Goal: Task Accomplishment & Management: Manage account settings

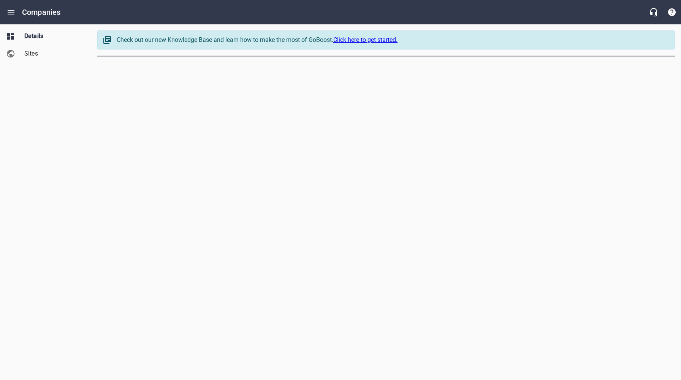
select select "[US_STATE]"
select select "5"
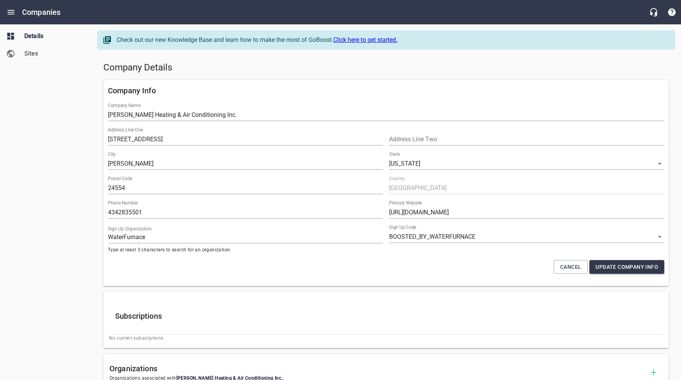
click at [321, 73] on h5 "Company Details" at bounding box center [386, 68] width 566 height 12
click at [10, 11] on icon "Open drawer" at bounding box center [10, 12] width 9 height 9
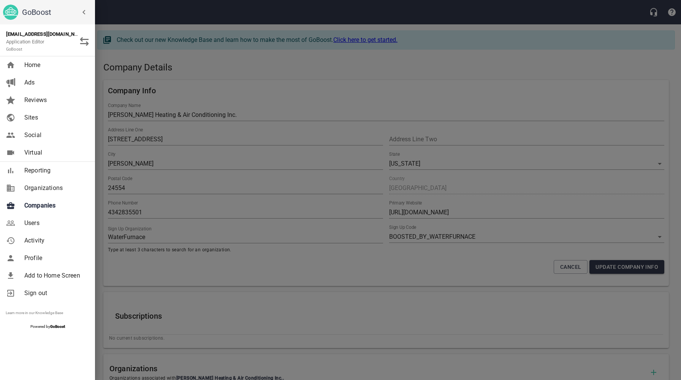
click at [47, 207] on span "Companies" at bounding box center [55, 205] width 62 height 9
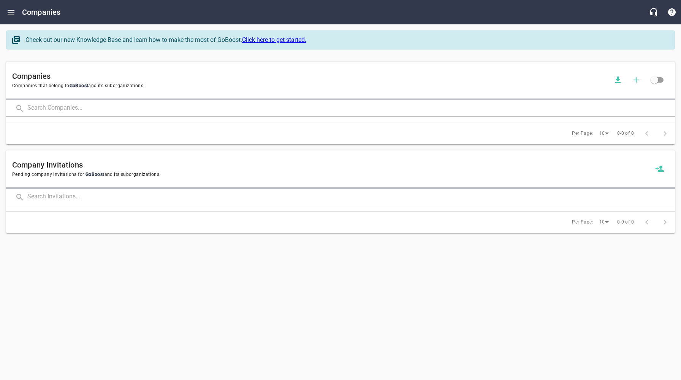
click at [113, 107] on input "text" at bounding box center [351, 108] width 648 height 16
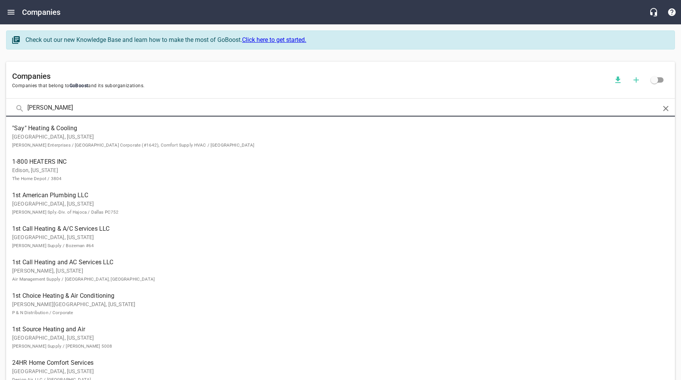
type input "[PERSON_NAME]"
click button at bounding box center [0, 0] width 0 height 0
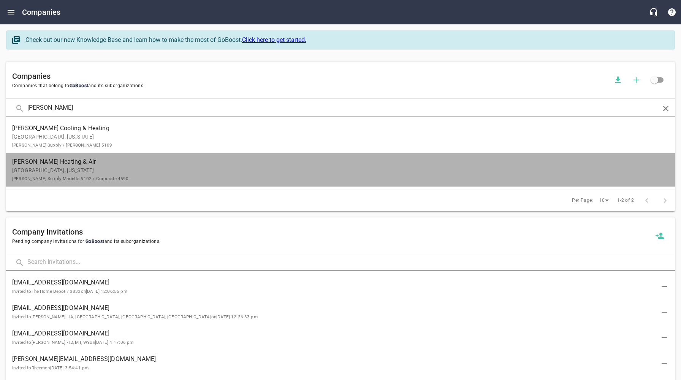
click at [65, 172] on p "[PERSON_NAME], [US_STATE][PERSON_NAME] Supply Marietta 5102 / Corporate 4590" at bounding box center [334, 174] width 645 height 16
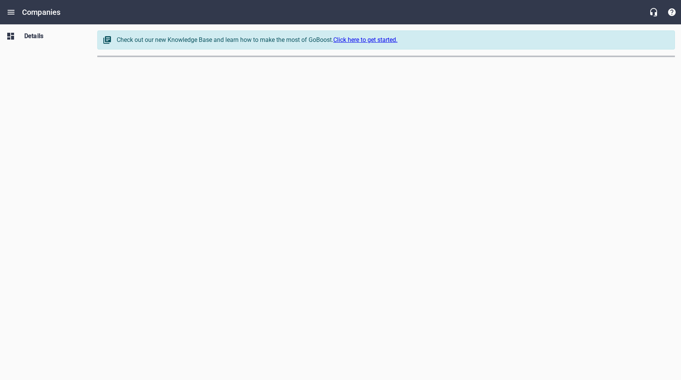
select select "[US_STATE]"
select select "62"
select select "[US_STATE]"
select select "62"
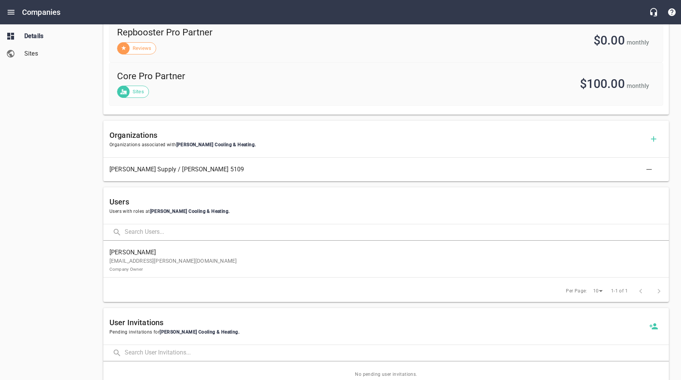
scroll to position [320, 0]
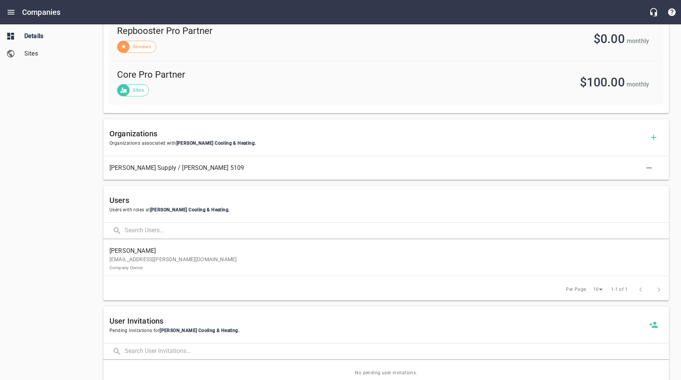
click at [62, 157] on div "Details Sites" at bounding box center [46, 190] width 92 height 380
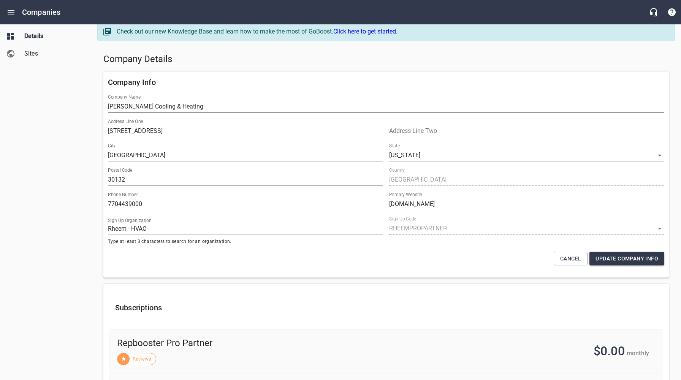
scroll to position [0, 0]
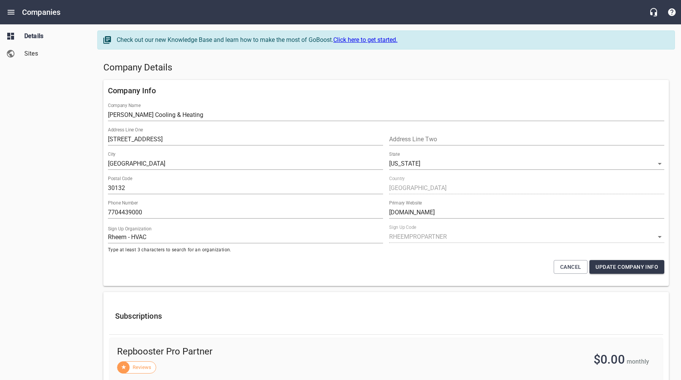
click at [262, 75] on div "Company Details" at bounding box center [386, 68] width 572 height 18
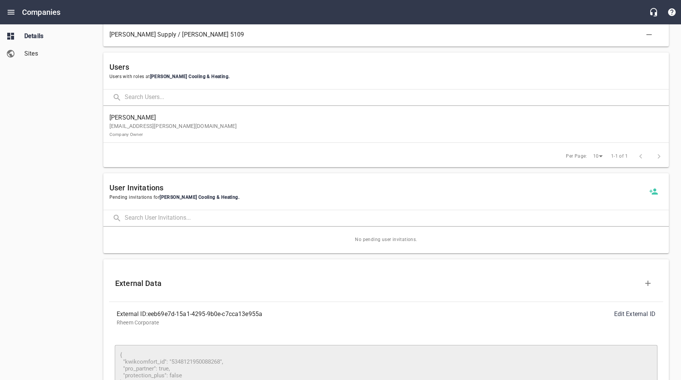
scroll to position [509, 0]
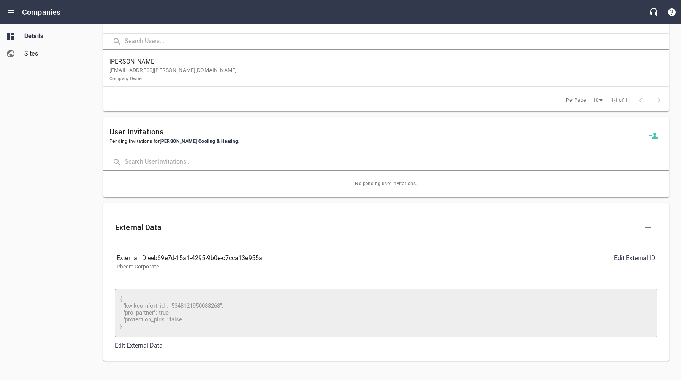
drag, startPoint x: 267, startPoint y: 282, endPoint x: 270, endPoint y: 275, distance: 7.9
click at [267, 281] on div "​ { "kwikcomfort_id": "5348121950088268", "pro_partner": true, "protection_plus…" at bounding box center [386, 316] width 554 height 76
drag, startPoint x: 270, startPoint y: 259, endPoint x: 189, endPoint y: 264, distance: 81.1
click at [150, 259] on div "External ID: eeb69e7d-15a1-4295-9b0e-c7cca13e955a" at bounding box center [252, 257] width 270 height 9
copy div "eeb69e7d-15a1-4295-9b0e-c7cca13e955a"
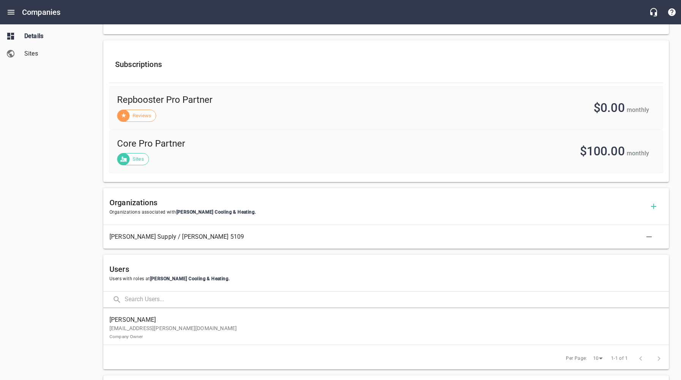
scroll to position [273, 0]
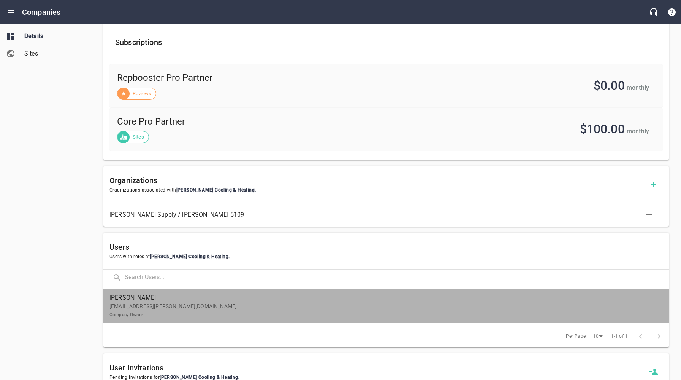
click at [178, 312] on p "cochrancooling.jamey@gmail.com Company Owner" at bounding box center [384, 310] width 548 height 16
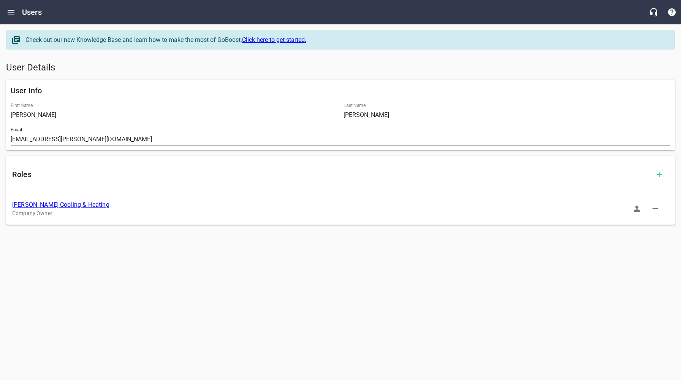
drag, startPoint x: 117, startPoint y: 138, endPoint x: 40, endPoint y: 164, distance: 80.7
click at [11, 137] on input "cochrancooling.jamey@gmail.com" at bounding box center [341, 139] width 660 height 12
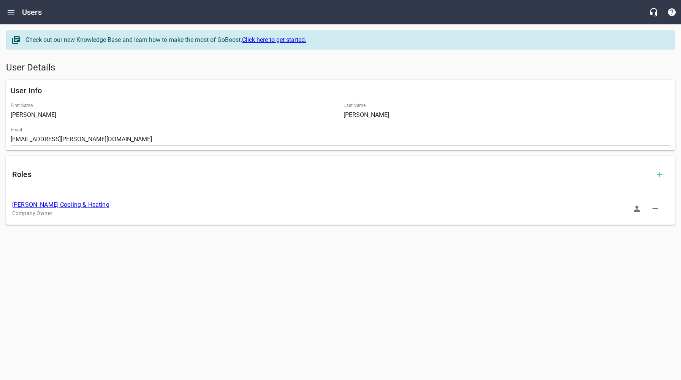
click at [69, 206] on link "[PERSON_NAME] Cooling & Heating" at bounding box center [60, 204] width 97 height 7
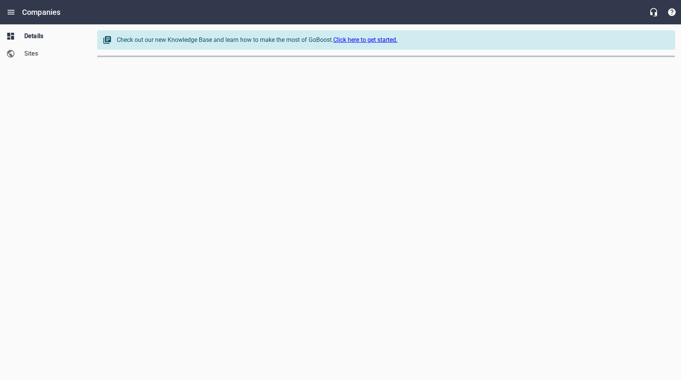
select select "[US_STATE]"
select select "62"
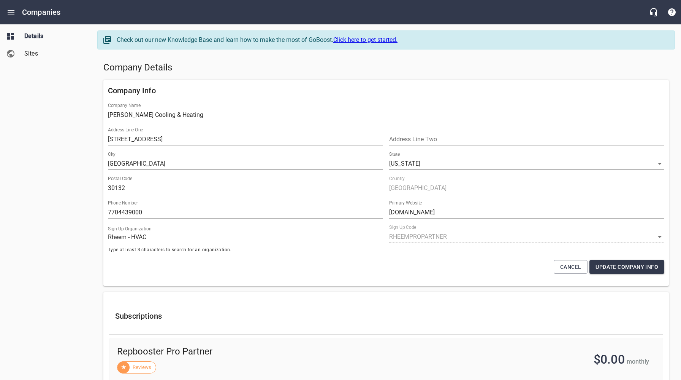
click at [271, 75] on div "Company Details" at bounding box center [386, 68] width 572 height 18
click at [300, 65] on h5 "Company Details" at bounding box center [386, 68] width 566 height 12
drag, startPoint x: 150, startPoint y: 212, endPoint x: 108, endPoint y: 212, distance: 42.2
click at [108, 212] on div "Phone Number 7704439000" at bounding box center [245, 209] width 281 height 24
click at [57, 231] on div "Details Sites" at bounding box center [46, 190] width 92 height 380
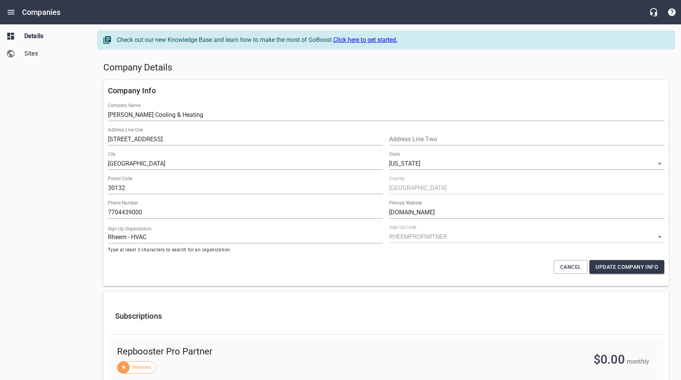
click at [261, 68] on h5 "Company Details" at bounding box center [386, 68] width 566 height 12
drag, startPoint x: 186, startPoint y: 140, endPoint x: 110, endPoint y: 183, distance: 87.4
type input "131 Goldensouth Parkway"
click at [128, 188] on input "30132" at bounding box center [245, 188] width 275 height 12
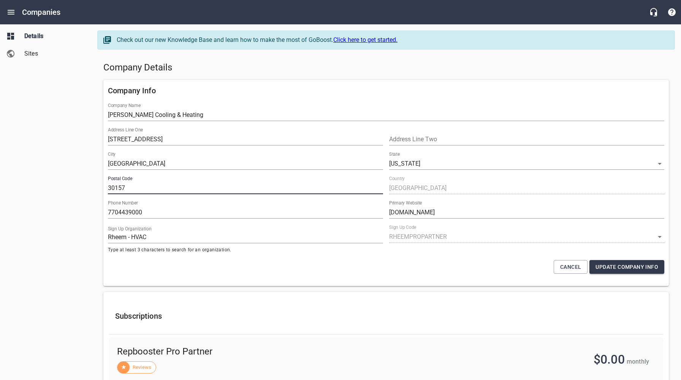
type input "30157"
click at [484, 265] on div "Cancel Update Company Info" at bounding box center [386, 267] width 563 height 20
click at [631, 267] on span "Update Company Info" at bounding box center [627, 267] width 63 height 10
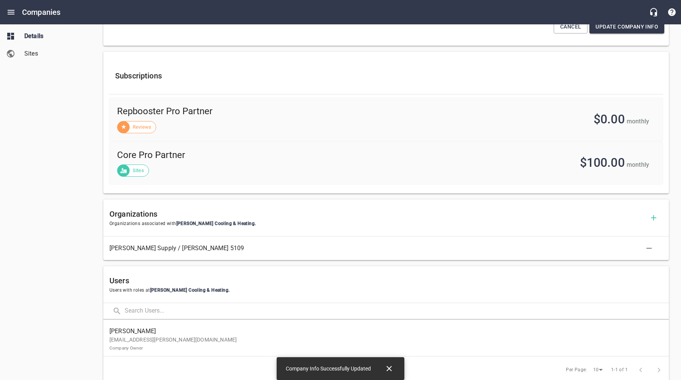
scroll to position [241, 0]
click at [65, 314] on div "Details Sites" at bounding box center [46, 190] width 92 height 380
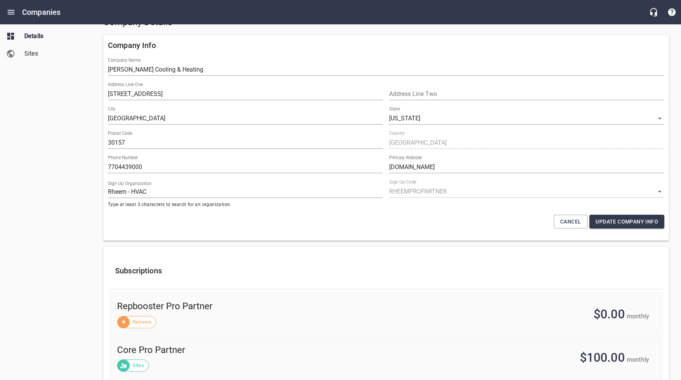
scroll to position [0, 0]
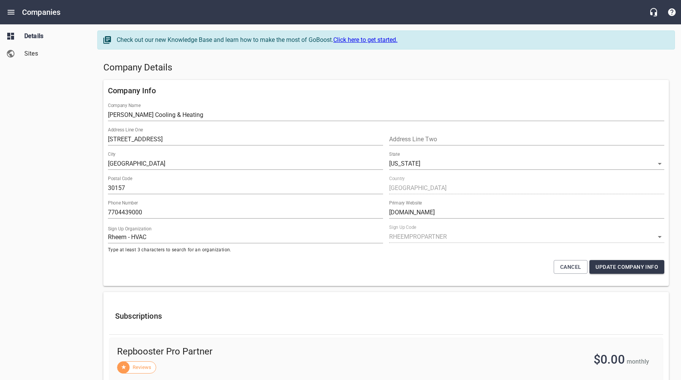
click at [265, 73] on h5 "Company Details" at bounding box center [386, 68] width 566 height 12
